Goal: Information Seeking & Learning: Understand process/instructions

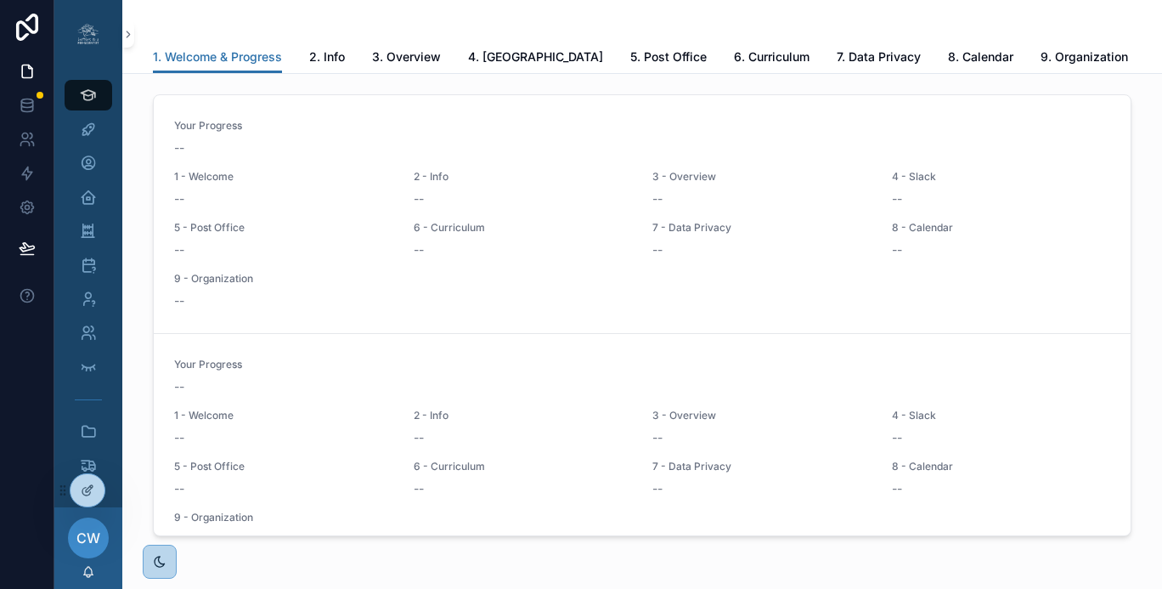
click at [0, 0] on icon at bounding box center [0, 0] width 0 height 0
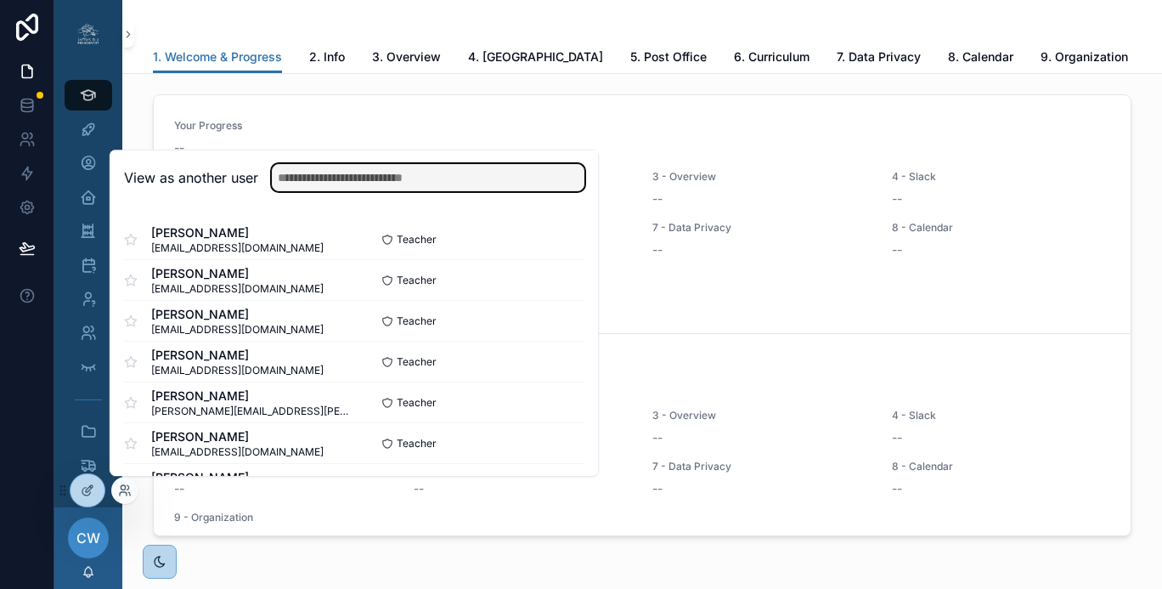
click at [316, 169] on input "text" at bounding box center [428, 177] width 313 height 27
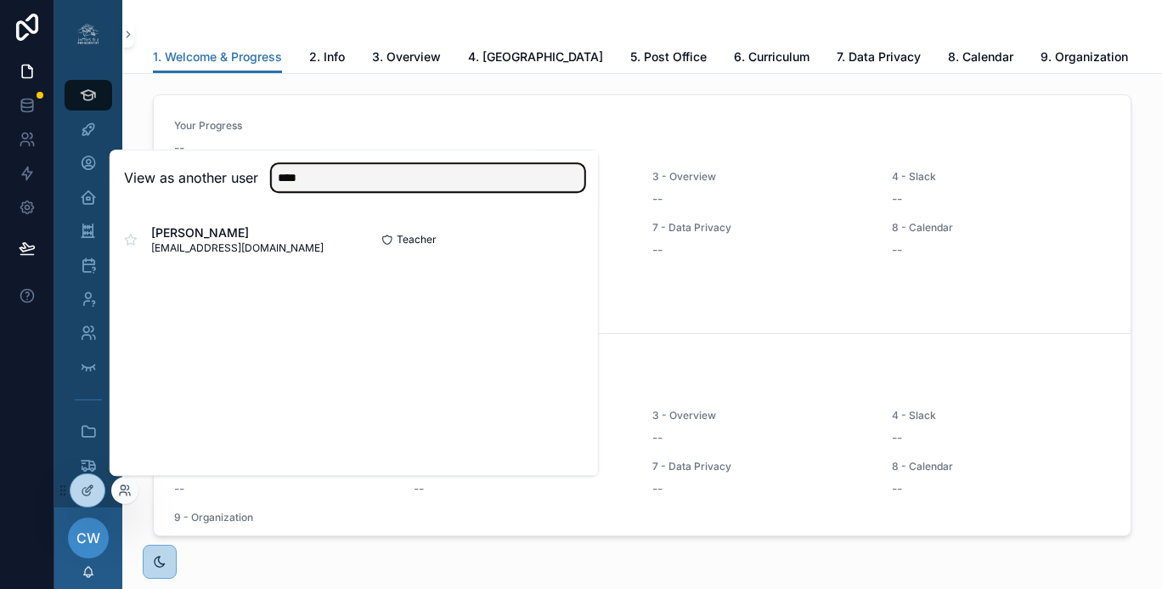
type input "****"
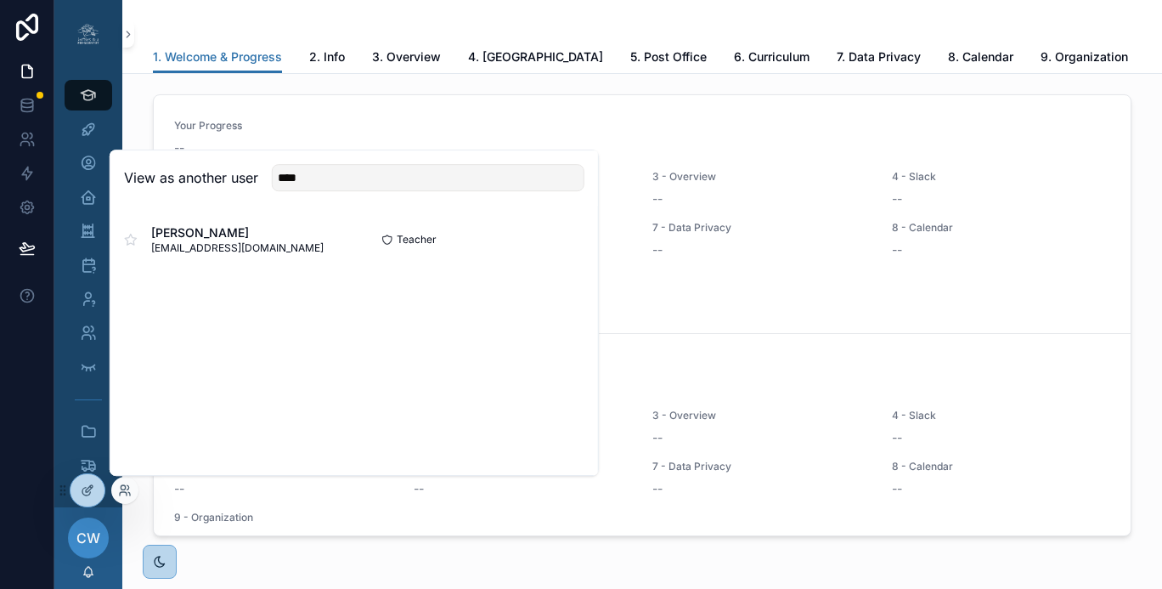
click at [0, 0] on button "Select" at bounding box center [0, 0] width 0 height 0
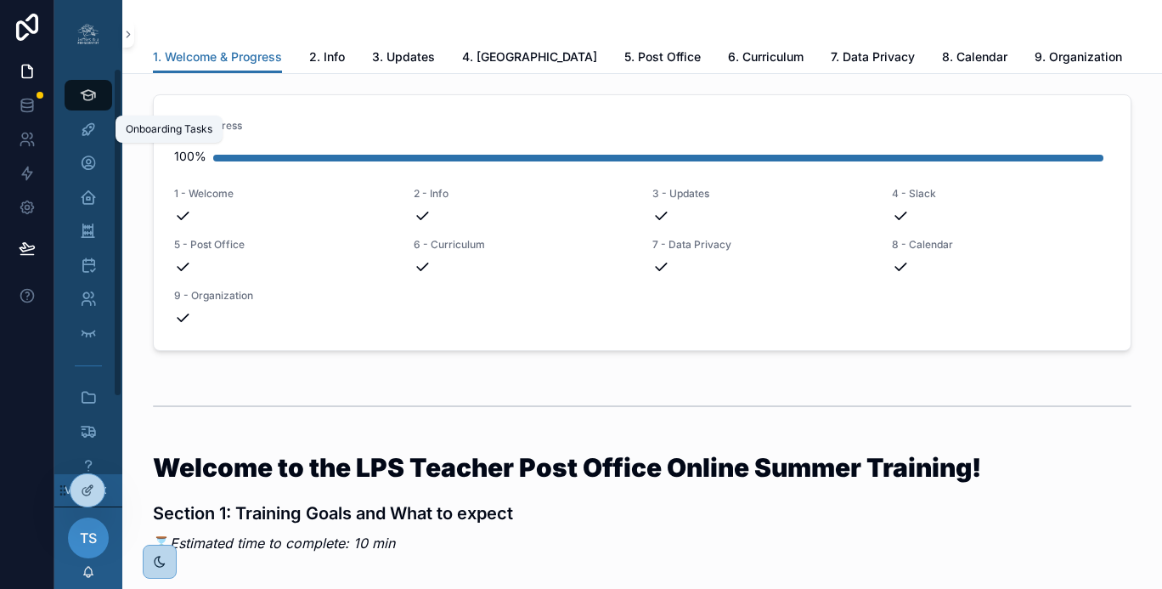
click at [99, 130] on div "Onboarding Tasks" at bounding box center [88, 129] width 27 height 27
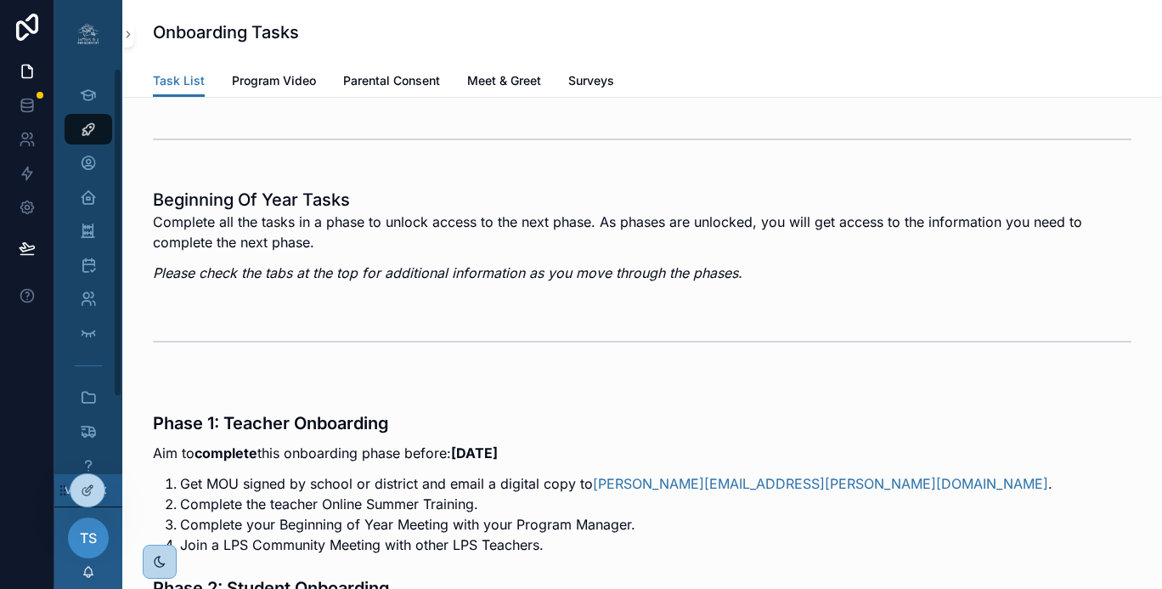
click at [511, 83] on span "Meet & Greet" at bounding box center [504, 80] width 74 height 17
